Goal: Navigation & Orientation: Go to known website

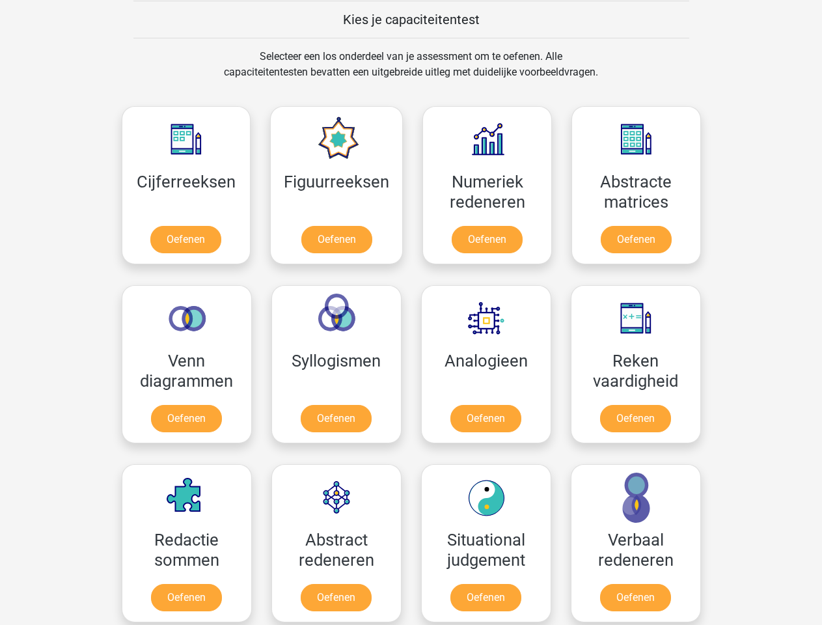
scroll to position [505, 0]
